Goal: Task Accomplishment & Management: Complete application form

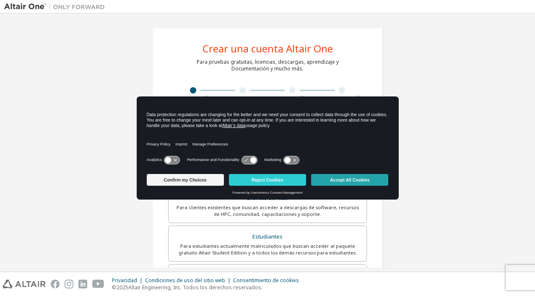
click at [366, 182] on button "Accept All Cookies" at bounding box center [349, 180] width 77 height 12
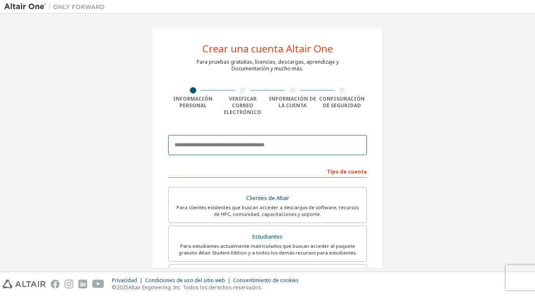
click at [242, 143] on input "email" at bounding box center [267, 145] width 199 height 20
type input "**********"
click at [275, 140] on input "**********" at bounding box center [267, 145] width 199 height 20
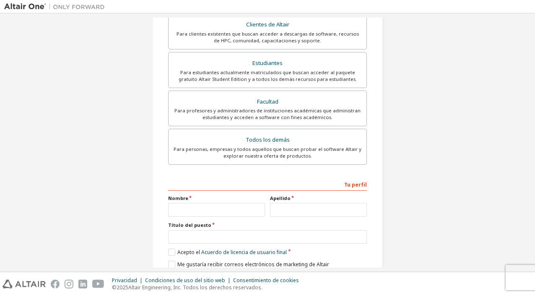
scroll to position [199, 0]
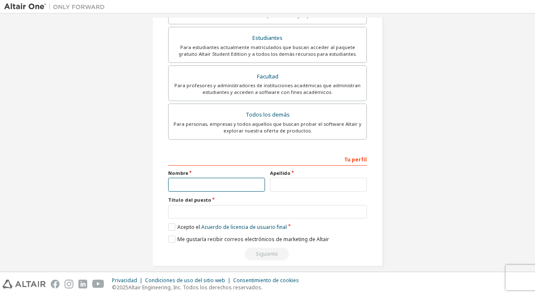
click at [253, 182] on input "text" at bounding box center [216, 185] width 97 height 14
click at [253, 182] on input "***" at bounding box center [216, 185] width 97 height 14
type input "*"
type input "***"
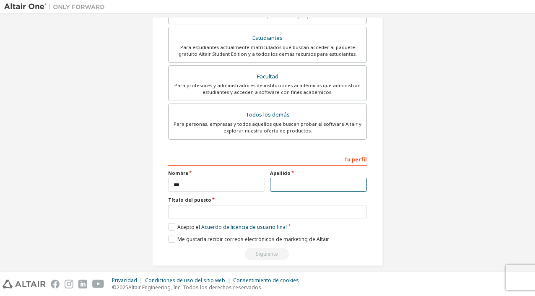
click at [314, 179] on input "text" at bounding box center [318, 185] width 97 height 14
type input "****"
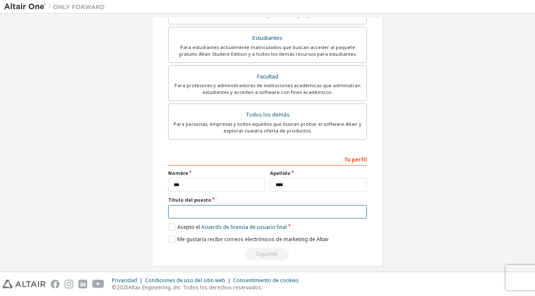
click at [197, 208] on input "text" at bounding box center [267, 212] width 199 height 14
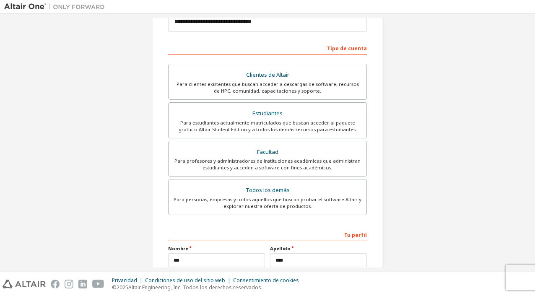
scroll to position [115, 0]
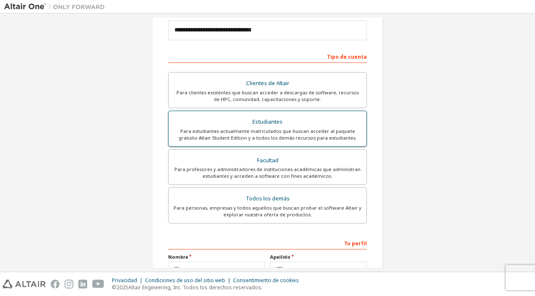
click at [271, 128] on div "Para estudiantes actualmente matriculados que buscan acceder al paquete gratuit…" at bounding box center [268, 134] width 188 height 13
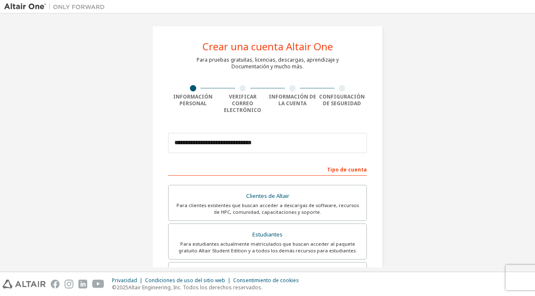
scroll to position [0, 0]
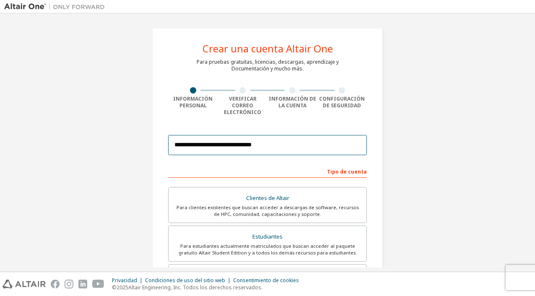
click at [292, 141] on input "**********" at bounding box center [267, 145] width 199 height 20
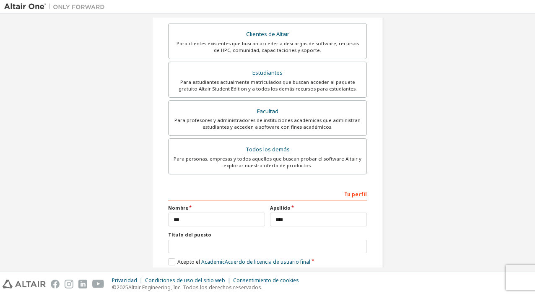
scroll to position [199, 0]
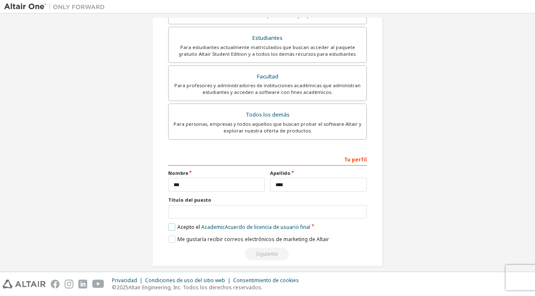
click at [169, 223] on label "Acepto el Academic Acuerdo de licencia de usuario final" at bounding box center [239, 226] width 142 height 7
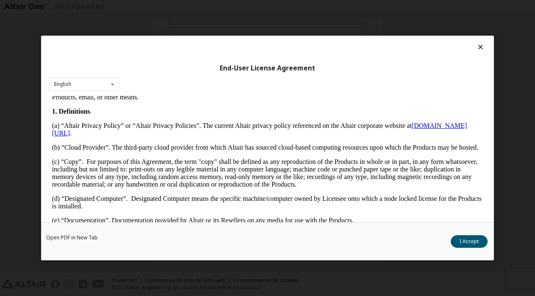
scroll to position [168, 0]
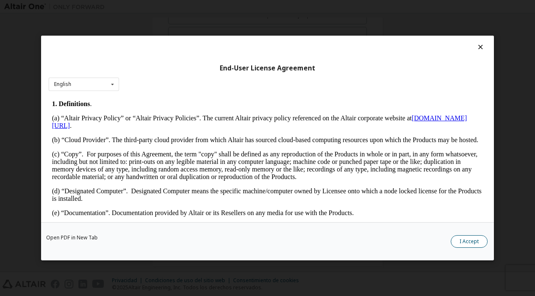
click at [468, 239] on button "I Accept" at bounding box center [469, 241] width 37 height 13
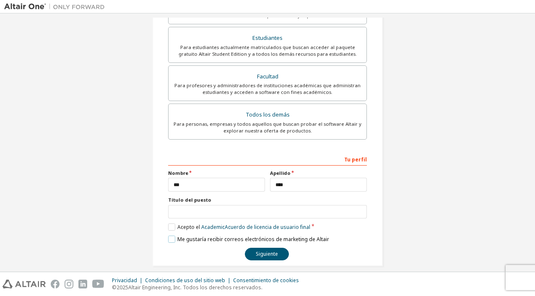
click at [168, 236] on label "Me gustaría recibir correos electrónicos de marketing de Altair" at bounding box center [248, 239] width 161 height 7
click at [171, 236] on label "Me gustaría recibir correos electrónicos de marketing de Altair" at bounding box center [248, 239] width 161 height 7
click at [193, 205] on input "text" at bounding box center [267, 212] width 199 height 14
type input "*"
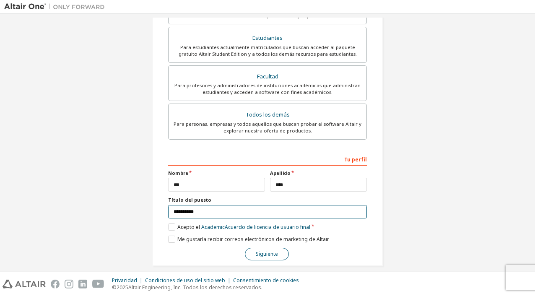
type input "**********"
click at [281, 251] on button "Siguiente" at bounding box center [267, 254] width 44 height 13
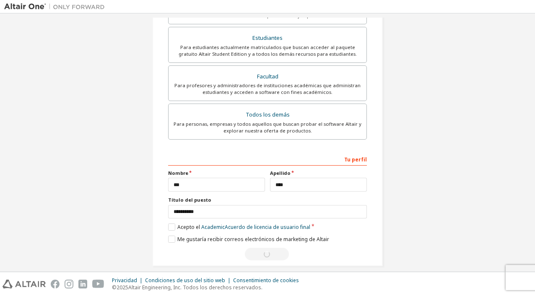
scroll to position [0, 0]
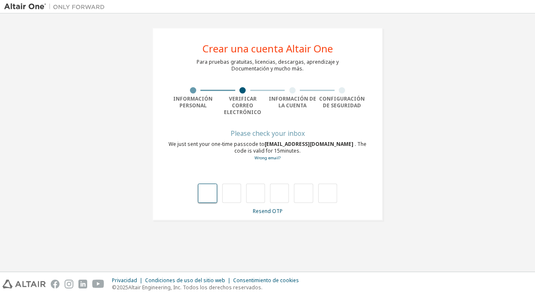
type input "*"
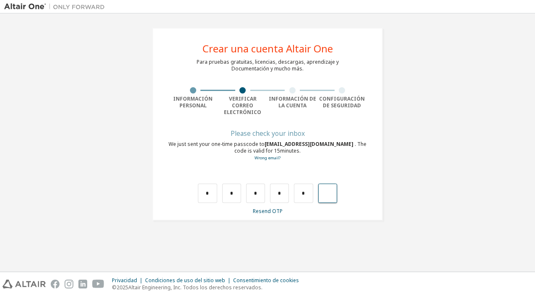
type input "*"
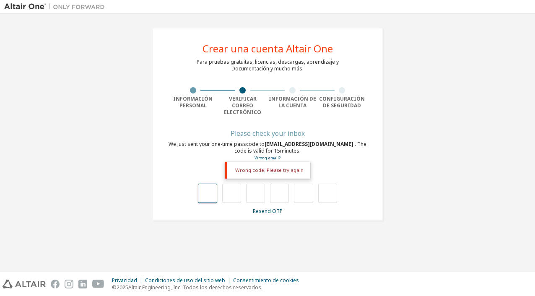
click at [208, 189] on input "text" at bounding box center [207, 193] width 19 height 19
type input "*"
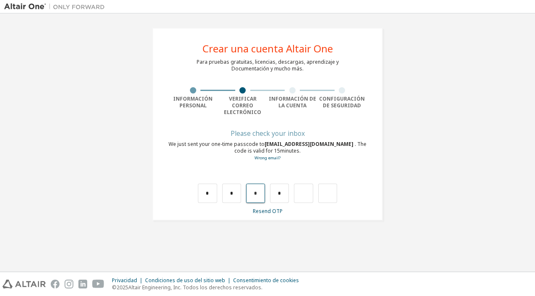
click at [246, 195] on input "*" at bounding box center [255, 193] width 19 height 19
click at [257, 187] on input "text" at bounding box center [255, 193] width 19 height 19
type input "*"
click at [303, 186] on input "text" at bounding box center [303, 193] width 19 height 19
type input "*"
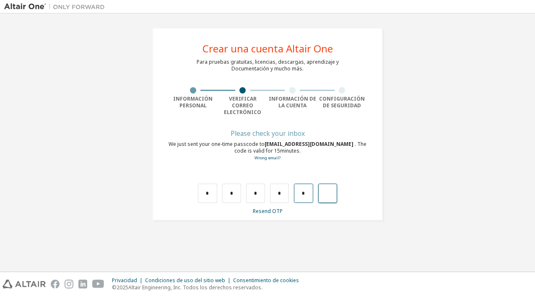
type input "*"
